Goal: Entertainment & Leisure: Consume media (video, audio)

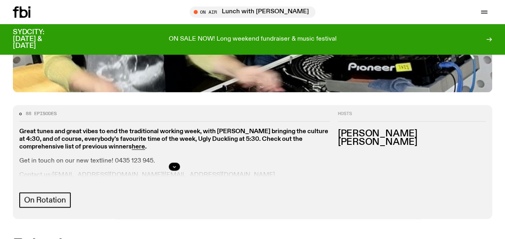
scroll to position [324, 0]
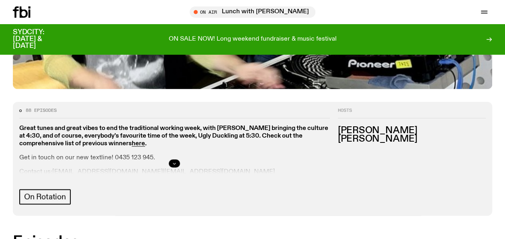
click at [173, 161] on icon "button" at bounding box center [174, 163] width 5 height 5
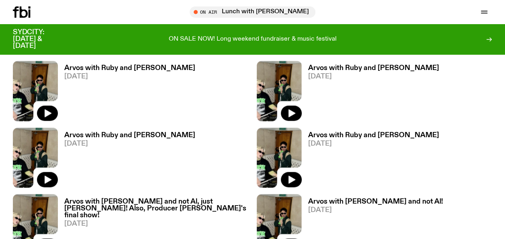
scroll to position [652, 0]
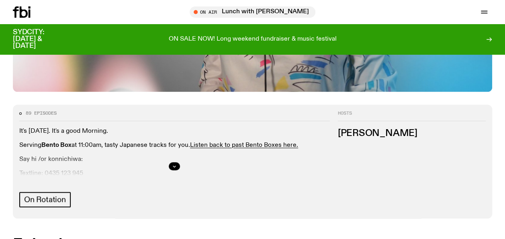
scroll to position [321, 0]
click at [178, 153] on div at bounding box center [174, 166] width 310 height 26
click at [176, 163] on icon "button" at bounding box center [174, 165] width 5 height 5
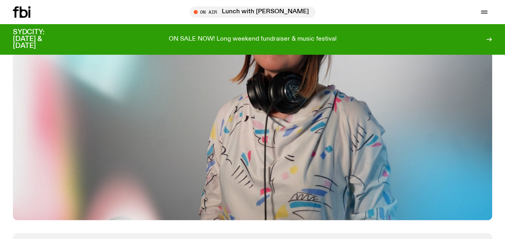
scroll to position [41, 0]
